Goal: Transaction & Acquisition: Book appointment/travel/reservation

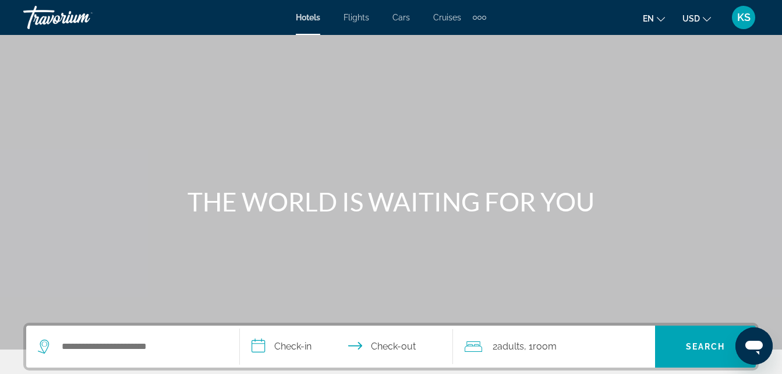
click at [159, 358] on div "Search widget" at bounding box center [133, 346] width 190 height 42
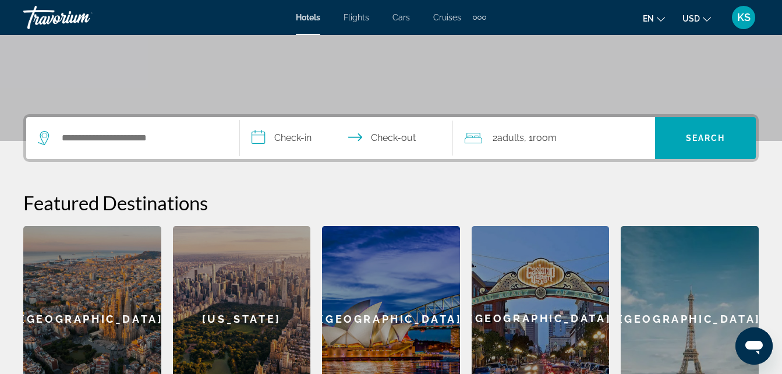
scroll to position [204, 0]
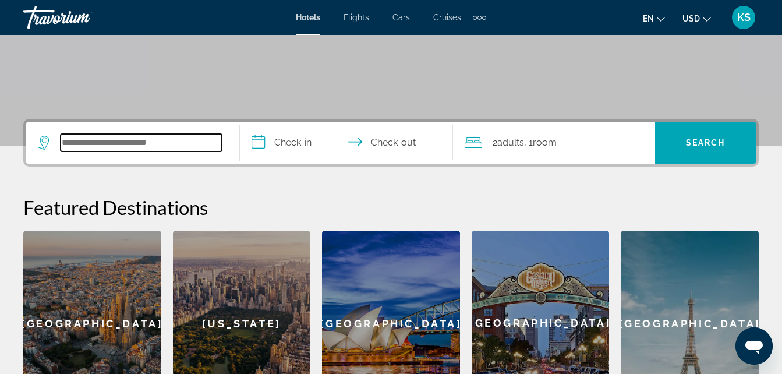
click at [176, 148] on input "Search widget" at bounding box center [141, 142] width 161 height 17
click at [77, 145] on input "Search widget" at bounding box center [141, 142] width 161 height 17
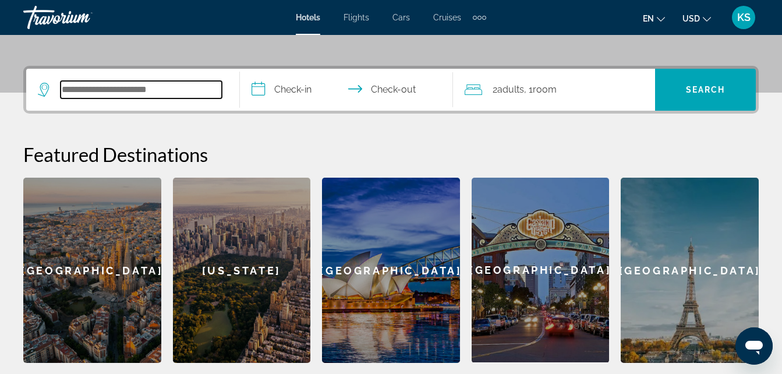
scroll to position [285, 0]
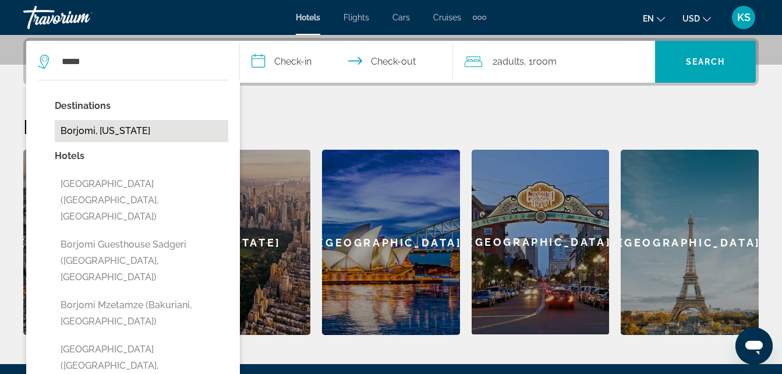
click at [137, 134] on button "Borjomi, [US_STATE]" at bounding box center [141, 131] width 173 height 22
type input "**********"
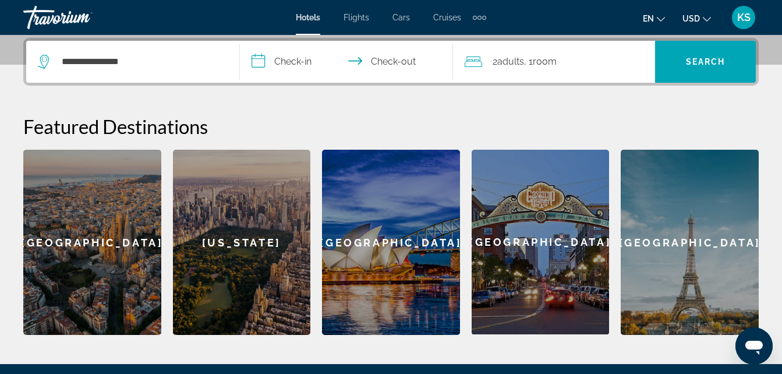
click at [300, 61] on input "**********" at bounding box center [349, 63] width 218 height 45
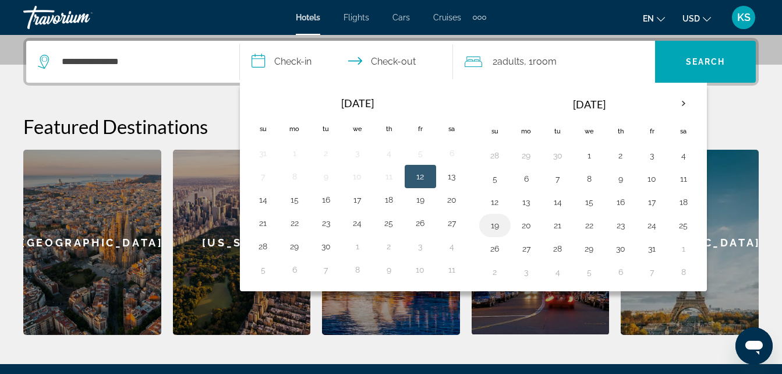
click at [500, 226] on button "19" at bounding box center [494, 225] width 19 height 16
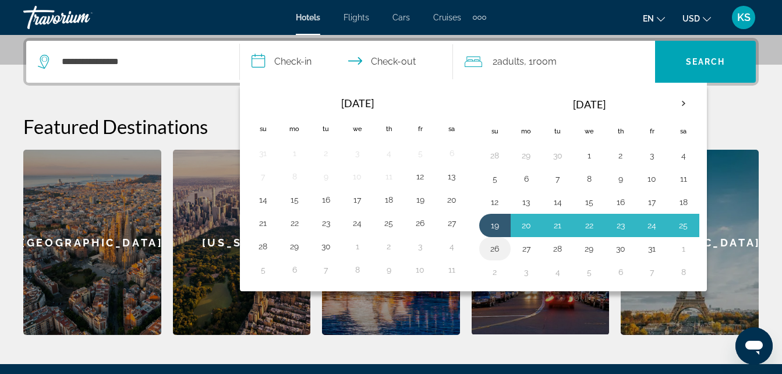
click at [505, 253] on td "26" at bounding box center [494, 248] width 31 height 23
click at [491, 241] on button "26" at bounding box center [494, 248] width 19 height 16
type input "**********"
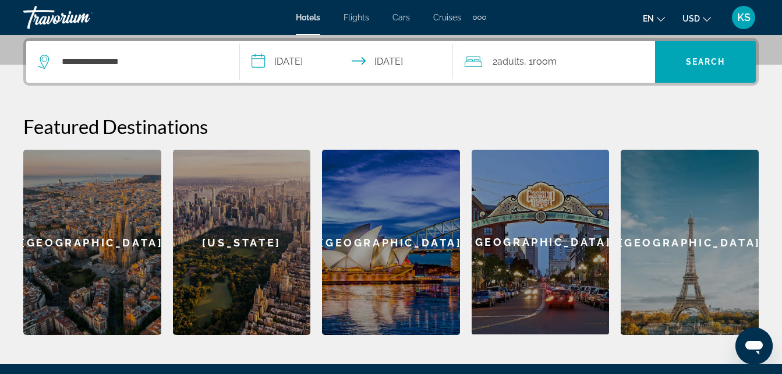
click at [596, 70] on div "2 Adult Adults , 1 Room rooms" at bounding box center [559, 62] width 190 height 42
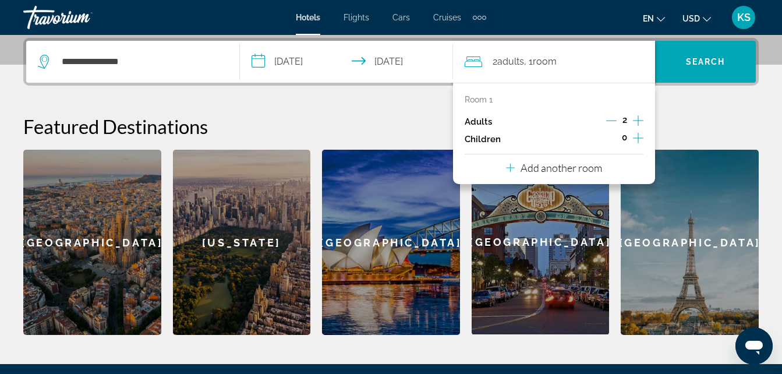
click at [609, 118] on icon "Decrement adults" at bounding box center [611, 120] width 10 height 10
click at [580, 168] on p "Add another room" at bounding box center [560, 167] width 81 height 13
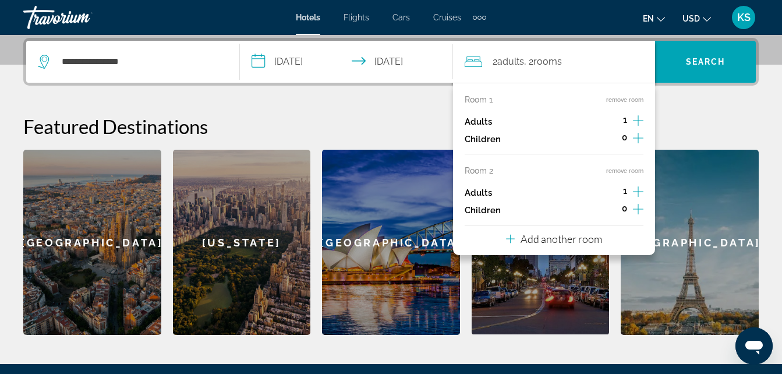
click at [636, 188] on icon "Increment adults" at bounding box center [638, 191] width 10 height 14
click at [613, 191] on icon "Decrement adults" at bounding box center [611, 191] width 10 height 1
click at [633, 170] on button "remove room" at bounding box center [624, 171] width 37 height 8
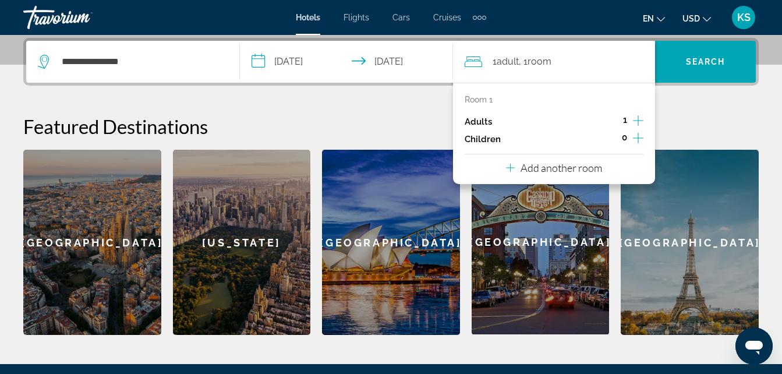
click at [641, 122] on icon "Increment adults" at bounding box center [638, 120] width 10 height 14
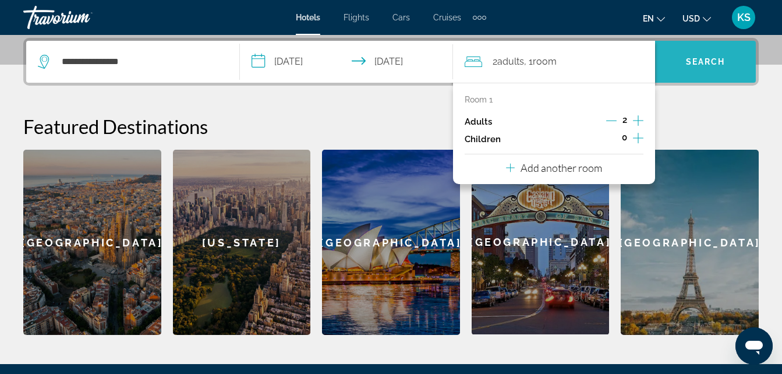
click at [706, 65] on span "Search" at bounding box center [705, 61] width 40 height 9
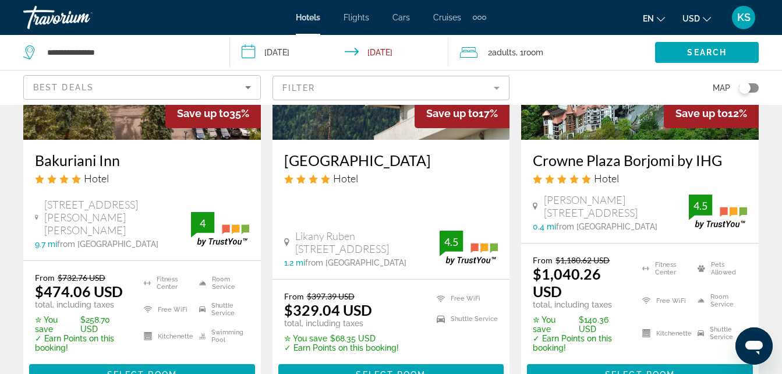
scroll to position [214, 0]
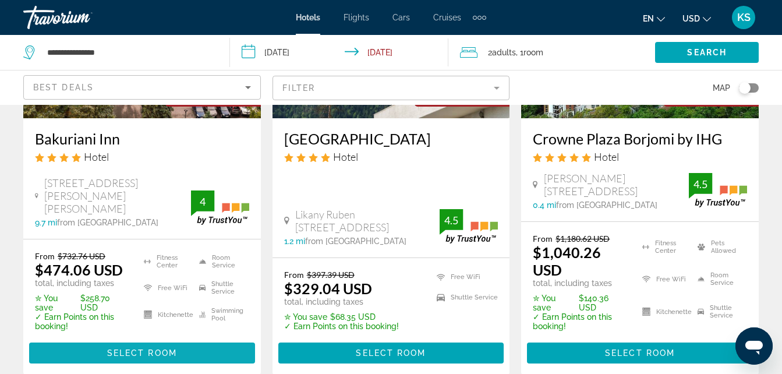
click at [155, 348] on span "Select Room" at bounding box center [142, 352] width 70 height 9
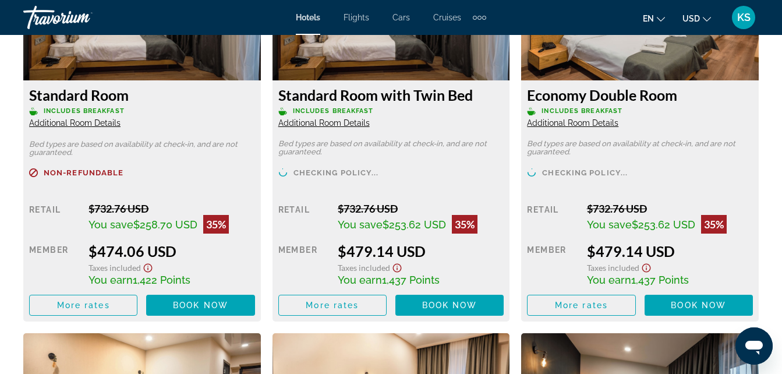
scroll to position [1920, 0]
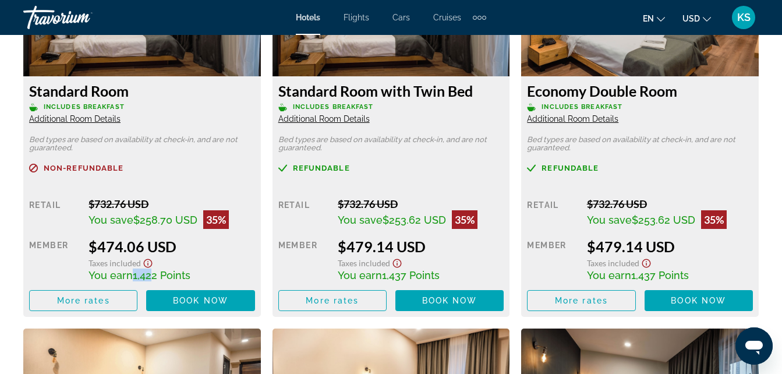
drag, startPoint x: 147, startPoint y: 276, endPoint x: 130, endPoint y: 270, distance: 17.9
click at [130, 270] on span "You earn 1,422 Points" at bounding box center [139, 275] width 102 height 12
drag, startPoint x: 130, startPoint y: 270, endPoint x: 208, endPoint y: 264, distance: 78.8
click at [208, 264] on div "Taxes included" at bounding box center [171, 261] width 166 height 13
click at [218, 301] on span "Book now" at bounding box center [200, 300] width 55 height 9
